Goal: Check status: Check status

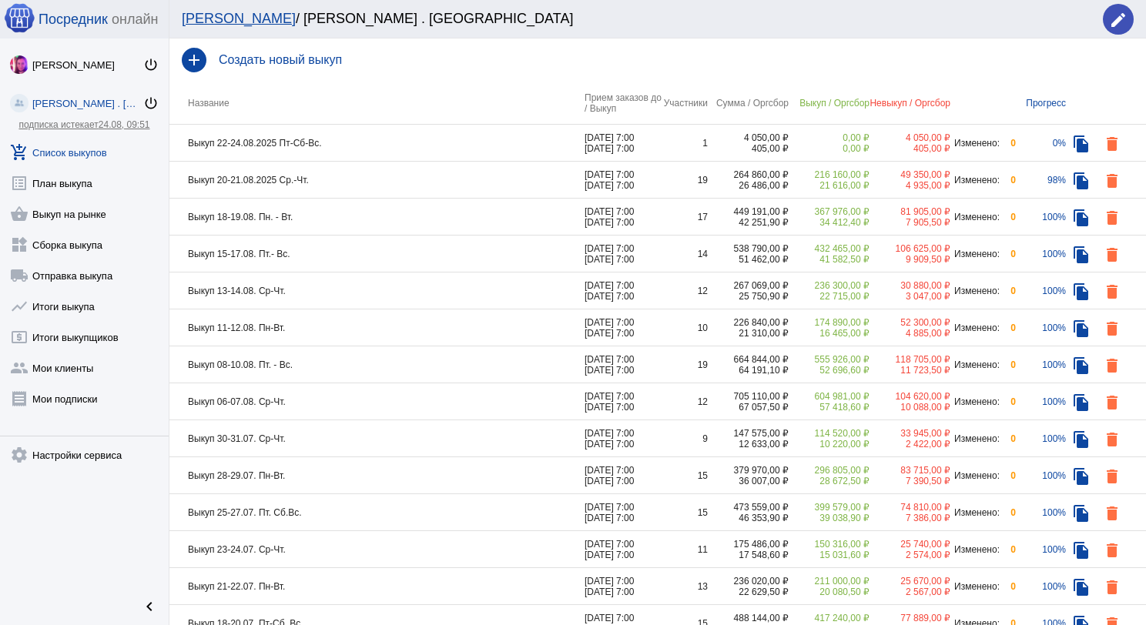
click at [411, 146] on td "Выкуп 22-24.08.2025 Пт-Сб-Вс." at bounding box center [376, 143] width 415 height 37
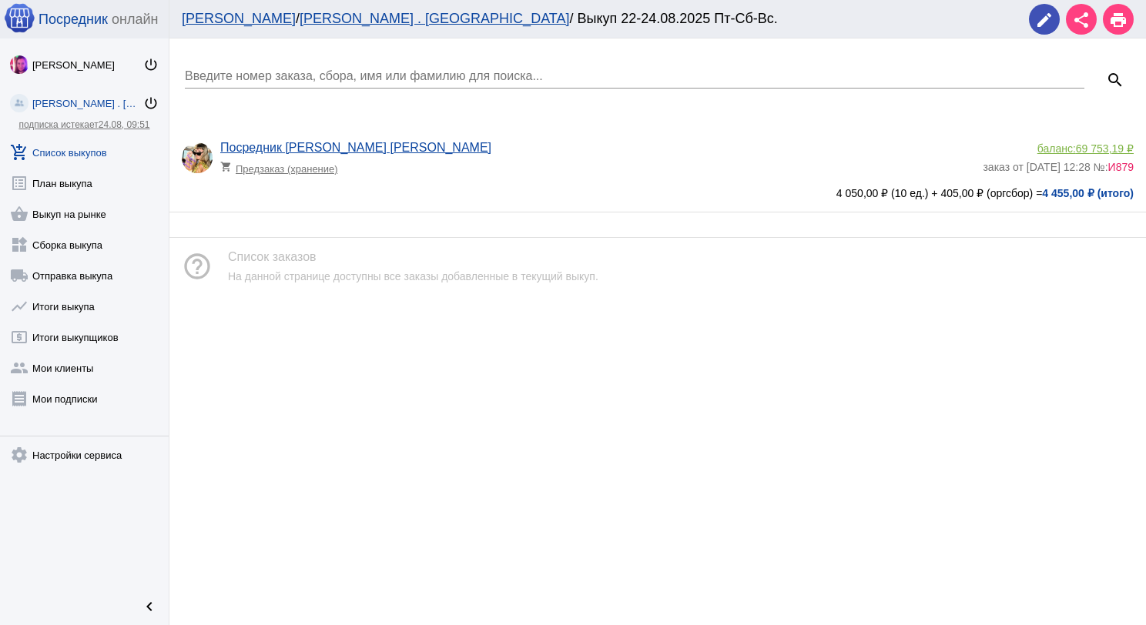
click at [268, 65] on div "Введите номер заказа, сбора, имя или фамилию для поиска..." at bounding box center [635, 71] width 900 height 35
click at [85, 146] on link "add_shopping_cart Список выкупов" at bounding box center [84, 149] width 169 height 31
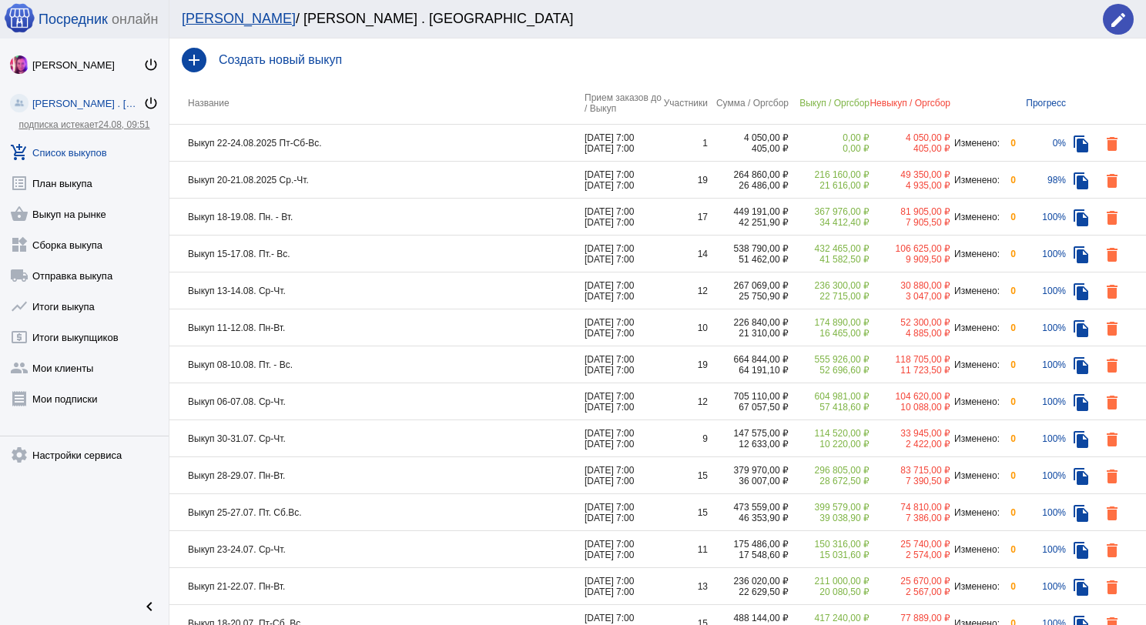
click at [391, 184] on td "Выкуп 20-21.08.2025 Ср.-Чт." at bounding box center [376, 180] width 415 height 37
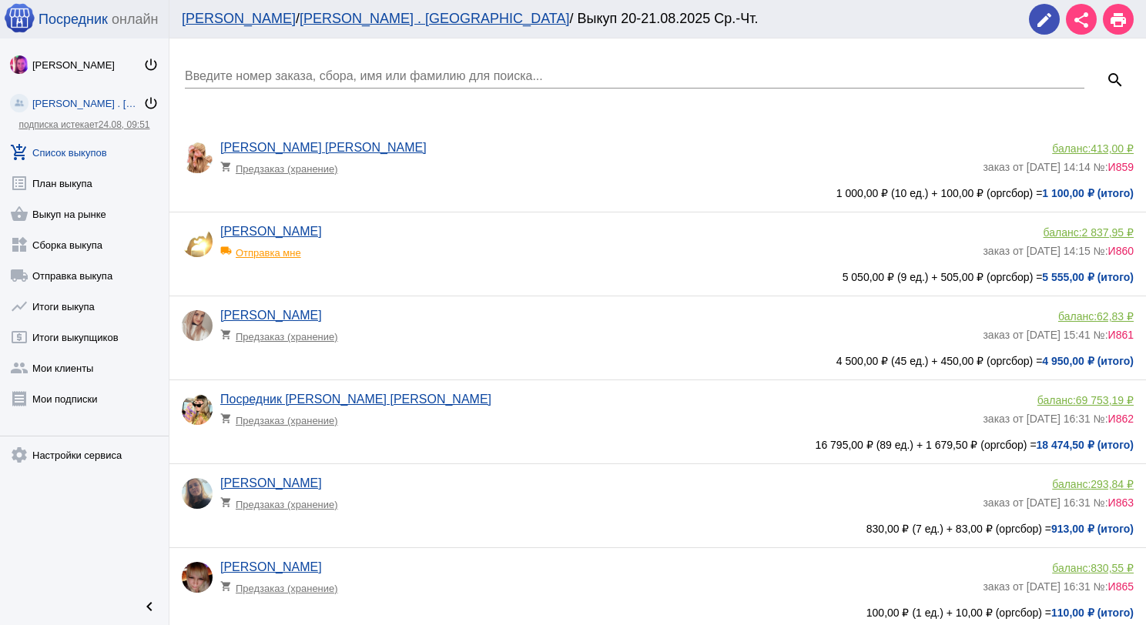
click at [337, 72] on input "Введите номер заказа, сбора, имя или фамилию для поиска..." at bounding box center [635, 76] width 900 height 14
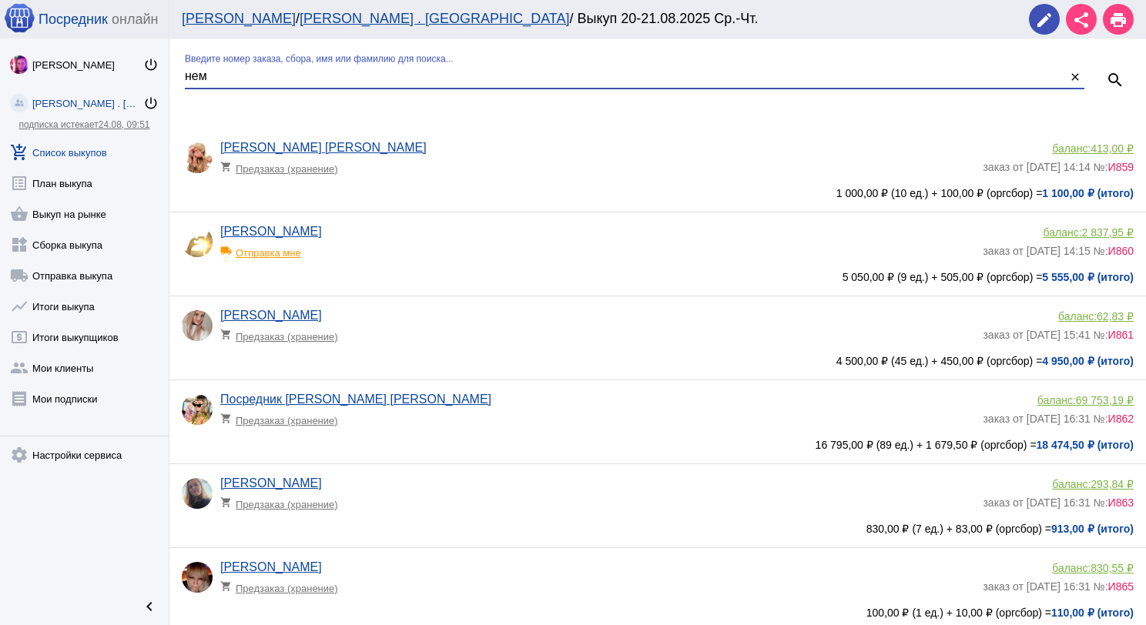
type input "нем"
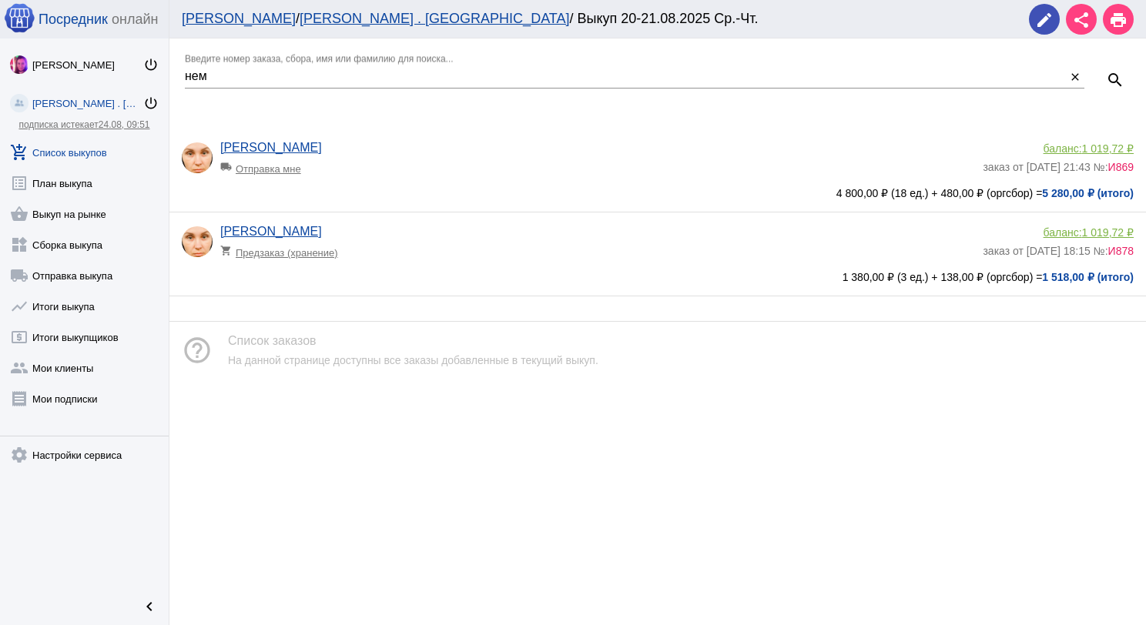
click at [1119, 145] on span "1 019,72 ₽" at bounding box center [1108, 148] width 52 height 12
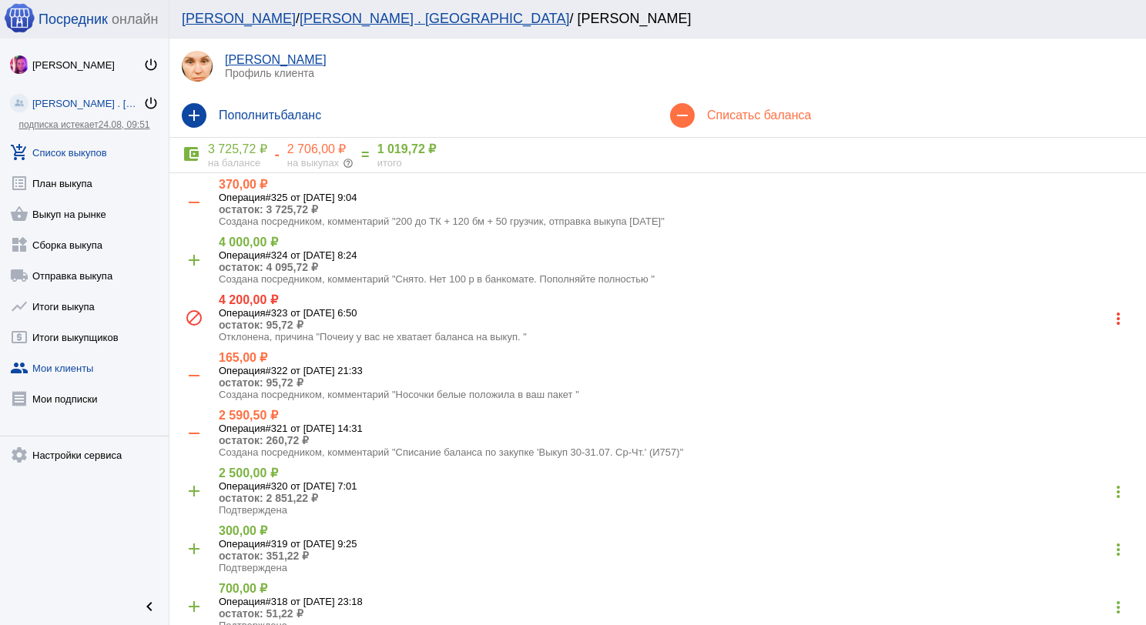
click at [94, 146] on link "add_shopping_cart Список выкупов" at bounding box center [84, 149] width 169 height 31
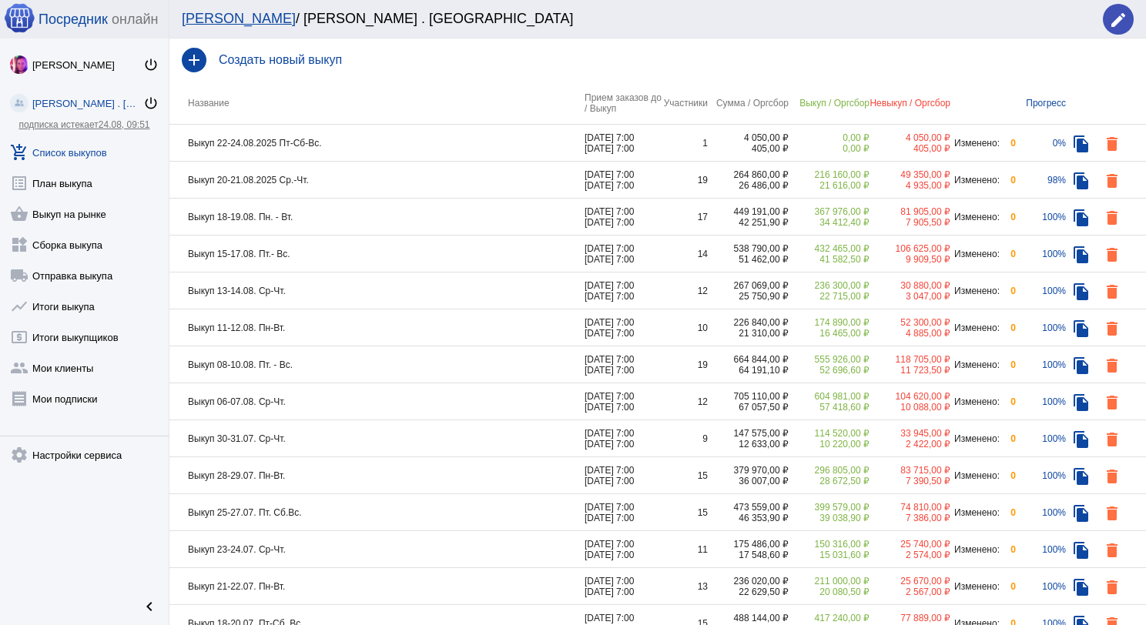
click at [421, 142] on td "Выкуп 22-24.08.2025 Пт-Сб-Вс." at bounding box center [376, 143] width 415 height 37
